Goal: Transaction & Acquisition: Purchase product/service

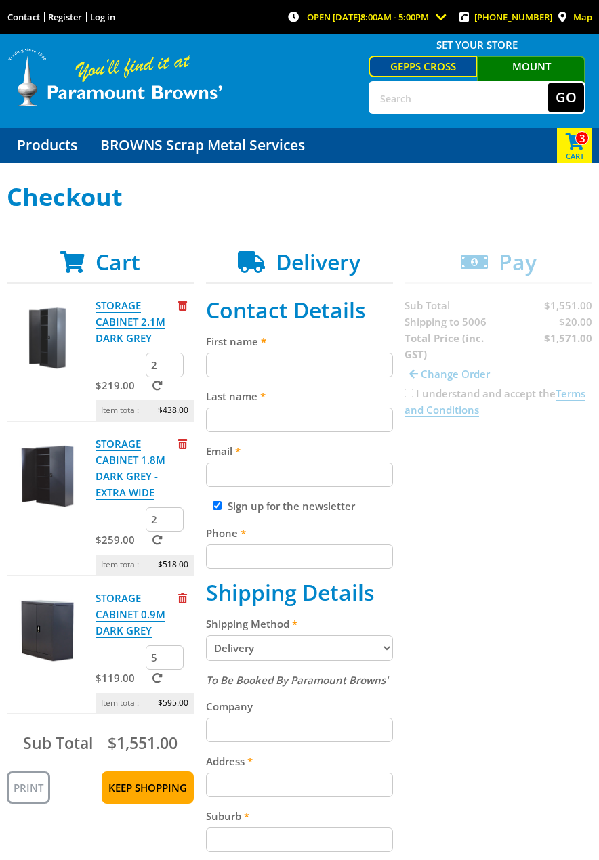
scroll to position [68, 0]
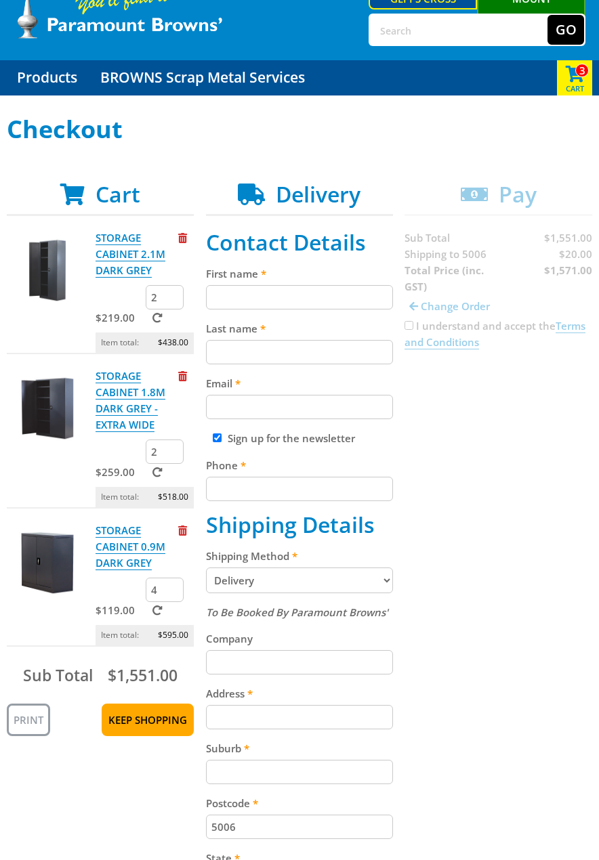
click at [173, 594] on input "4" at bounding box center [165, 590] width 38 height 24
click at [173, 594] on input "3" at bounding box center [165, 590] width 38 height 24
type input "2"
click at [173, 594] on input "2" at bounding box center [165, 590] width 38 height 24
click at [471, 561] on div "Cart STORAGE CABINET 2.1M DARK GREY $219.00 2 Item total: $438.00 STORAGE CABIN…" at bounding box center [299, 614] width 585 height 866
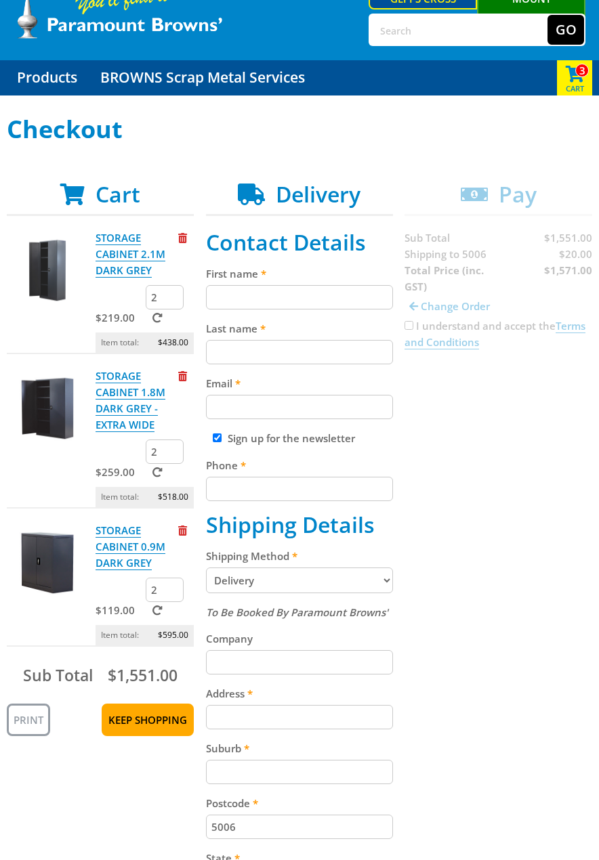
click at [102, 590] on div "$119.00 2" at bounding box center [144, 601] width 99 height 47
click at [73, 617] on div "STORAGE CABINET 0.9M DARK GREY $119.00 2 Item total: $595.00" at bounding box center [100, 584] width 187 height 125
click at [183, 397] on div "STORAGE CABINET 1.8M DARK GREY - EXTRA WIDE" at bounding box center [144, 404] width 99 height 72
click at [160, 612] on span at bounding box center [157, 610] width 10 height 10
click at [0, 0] on input "submit" at bounding box center [0, 0] width 0 height 0
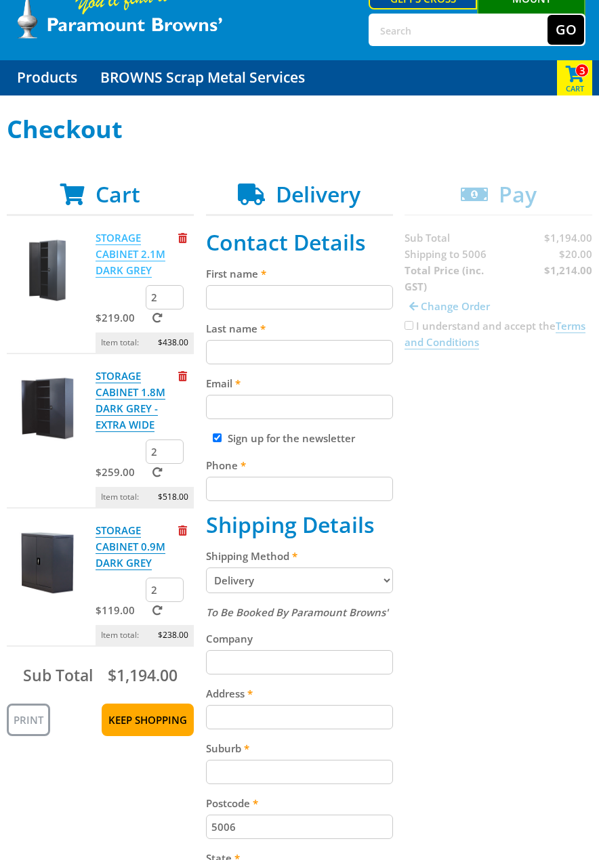
click at [134, 254] on link "STORAGE CABINET 2.1M DARK GREY" at bounding box center [130, 254] width 70 height 47
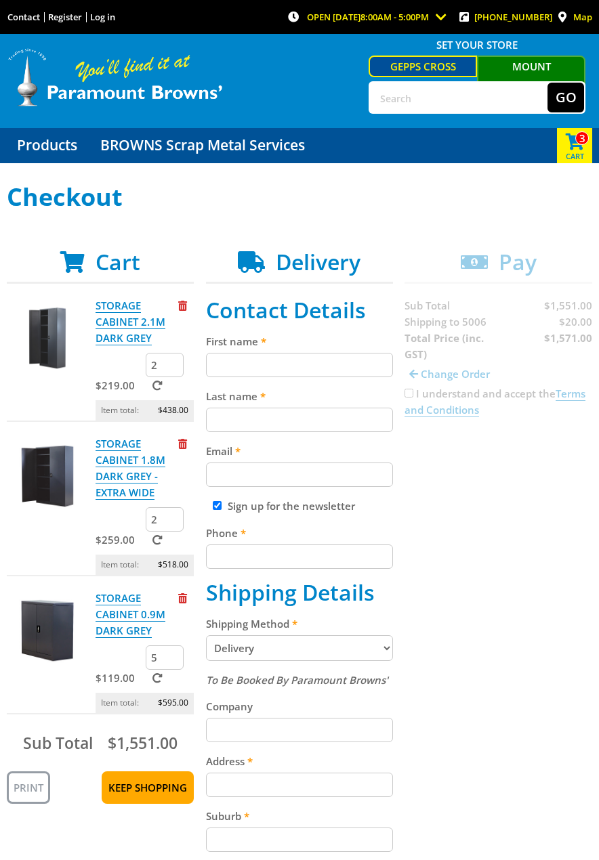
scroll to position [68, 0]
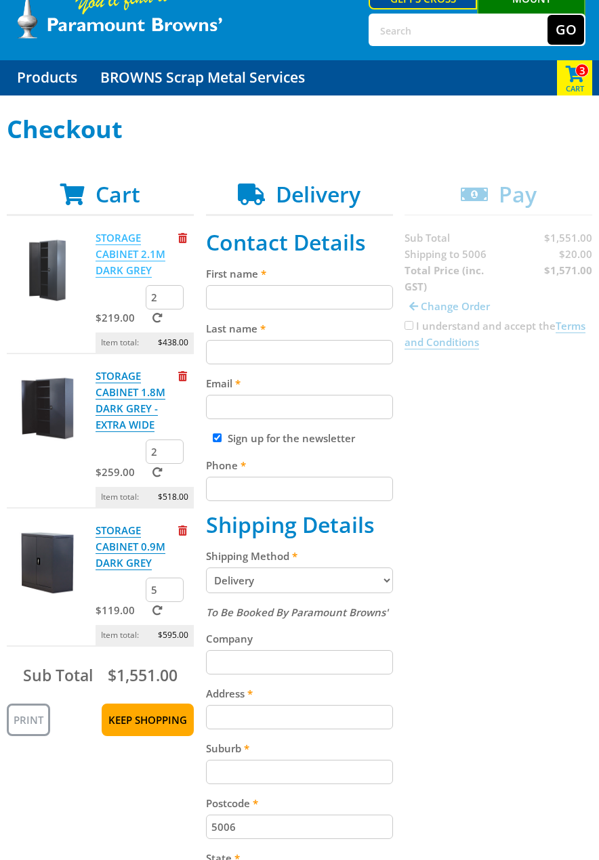
click at [137, 251] on link "STORAGE CABINET 2.1M DARK GREY" at bounding box center [130, 254] width 70 height 47
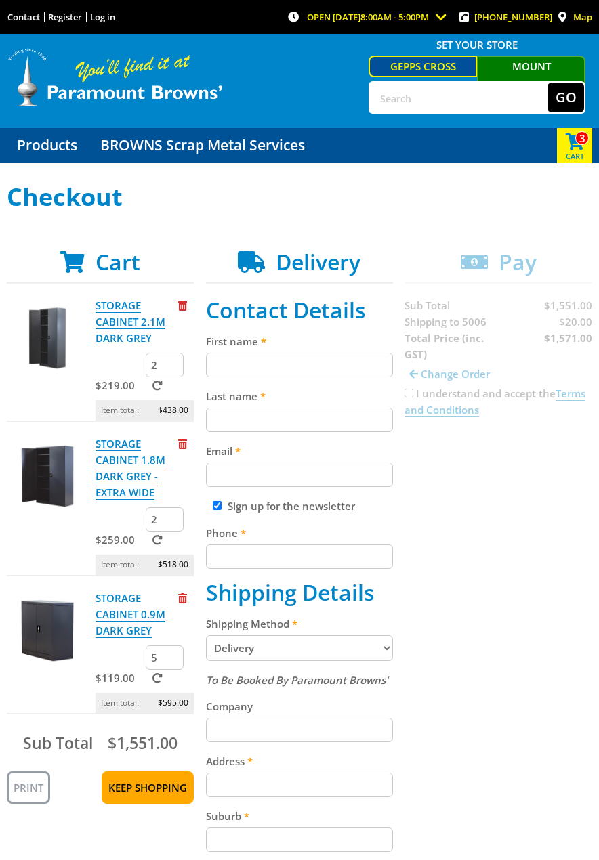
scroll to position [68, 0]
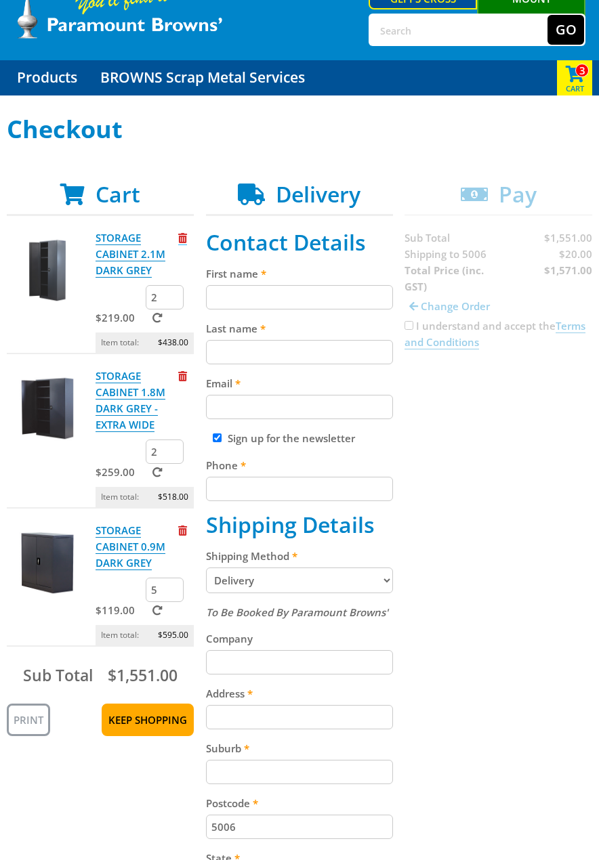
click at [180, 238] on span "Remove from cart" at bounding box center [182, 238] width 9 height 10
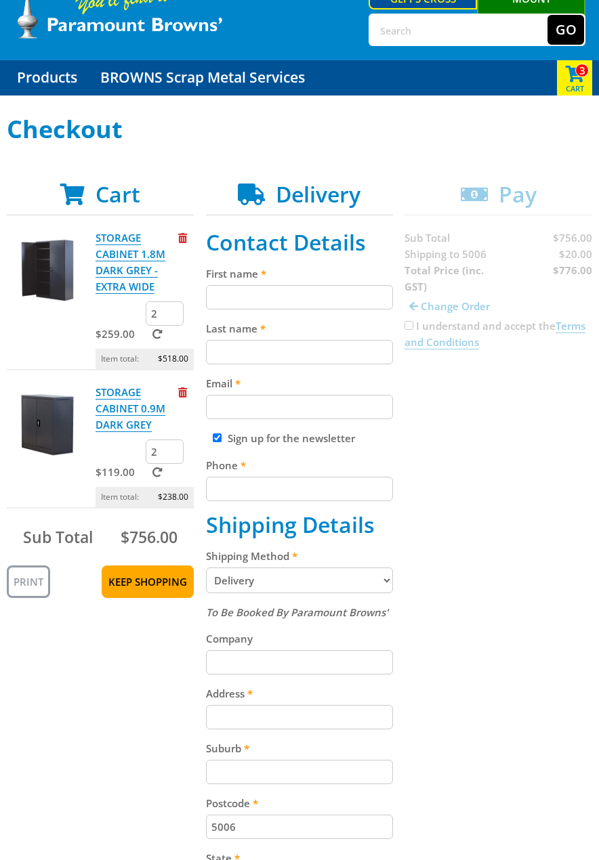
click at [416, 546] on div "Cart STORAGE CABINET 1.8M DARK GREY - EXTRA WIDE $259.00 2 Item total: $518.00 …" at bounding box center [299, 614] width 585 height 866
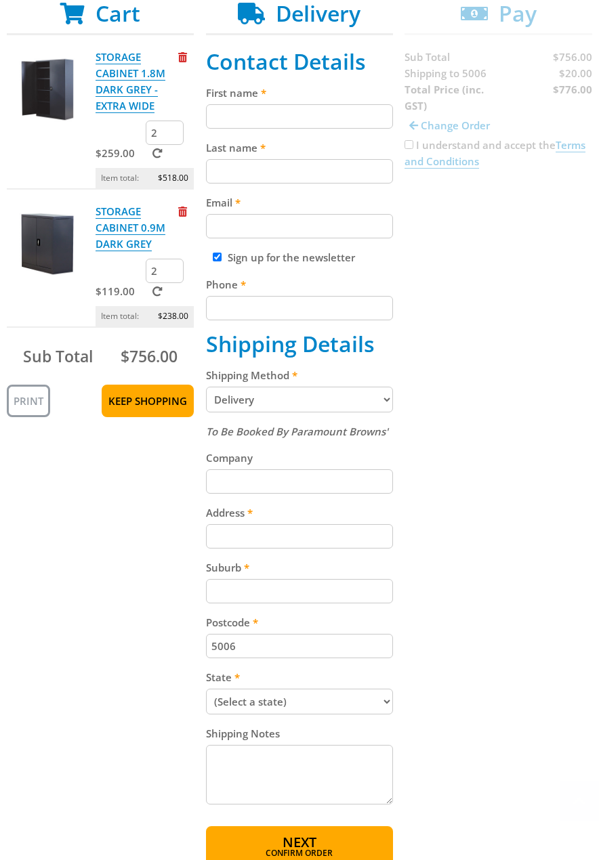
scroll to position [271, 0]
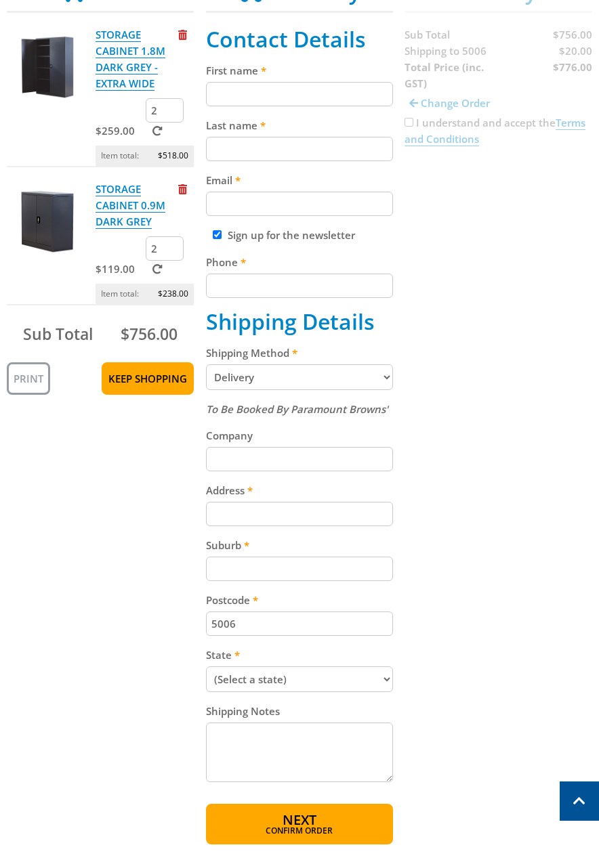
click at [288, 514] on input "Address" at bounding box center [299, 514] width 187 height 24
type input "[STREET_ADDRESS][PERSON_NAME]"
type input "[PERSON_NAME]"
type input "Pettifor"
type input "[EMAIL_ADDRESS][DOMAIN_NAME]"
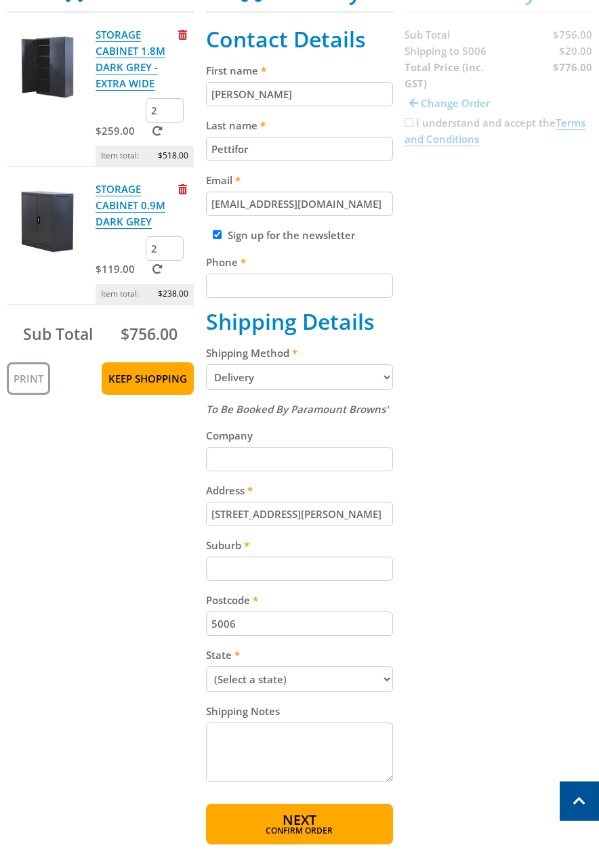
type input "0425292064"
type input "North Adelaidr"
select select "SA"
click at [335, 569] on input "North Adelaidr" at bounding box center [299, 569] width 187 height 24
type input "[GEOGRAPHIC_DATA]"
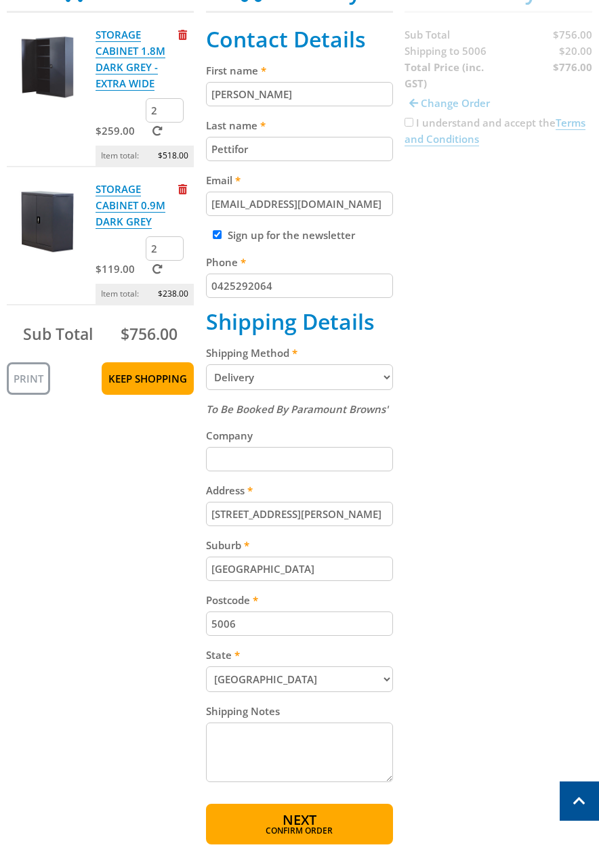
click at [444, 636] on div "Cart STORAGE CABINET 1.8M DARK GREY - EXTRA WIDE $259.00 2 Item total: $518.00 …" at bounding box center [299, 411] width 585 height 866
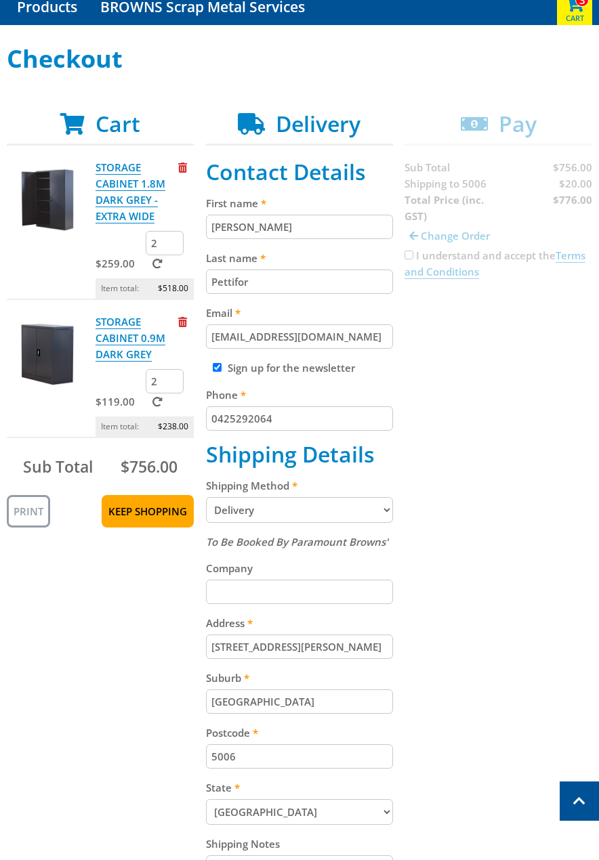
scroll to position [68, 0]
